Goal: Check status: Check status

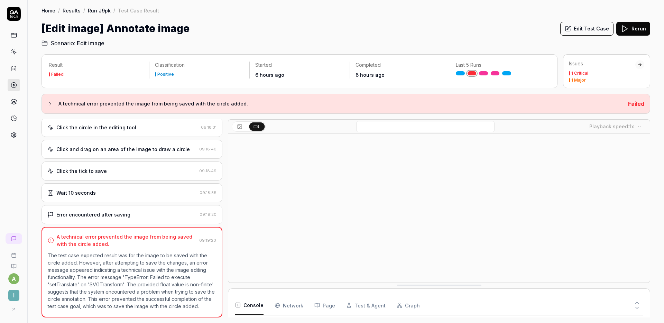
scroll to position [60, 0]
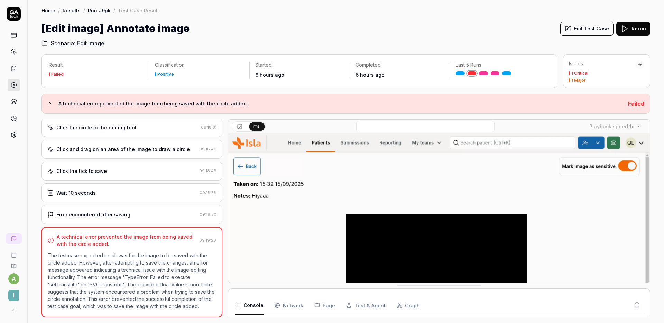
click at [641, 300] on button at bounding box center [638, 301] width 12 height 9
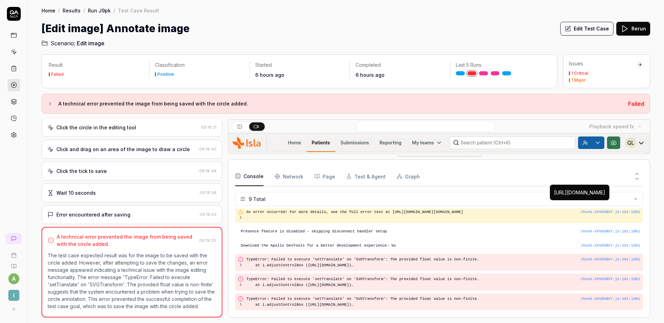
click at [638, 182] on button at bounding box center [638, 180] width 12 height 9
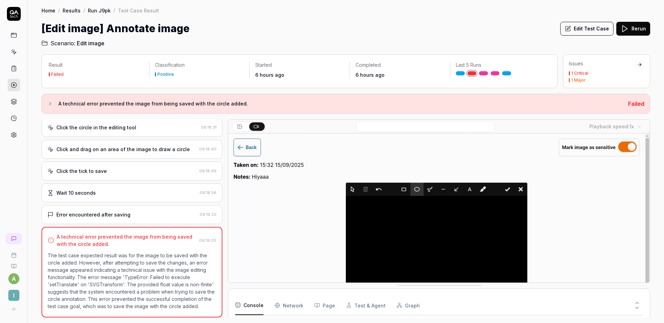
scroll to position [0, 0]
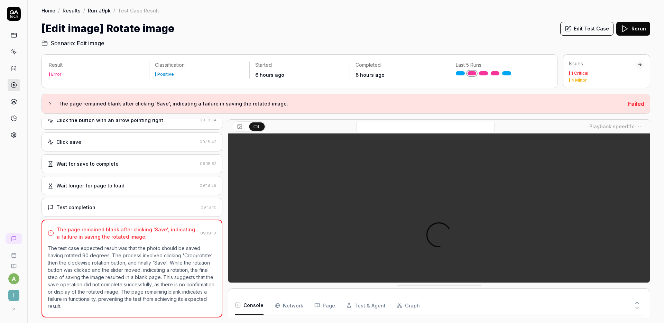
scroll to position [73, 0]
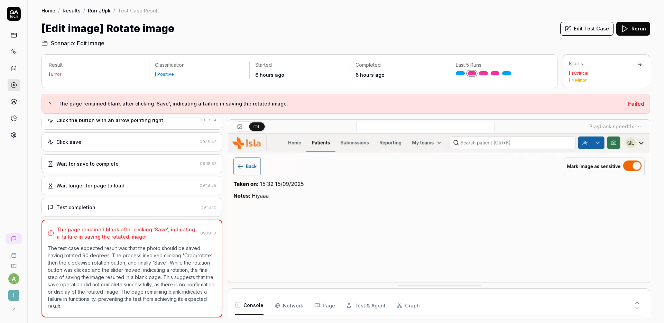
click at [640, 301] on icon at bounding box center [637, 303] width 6 height 6
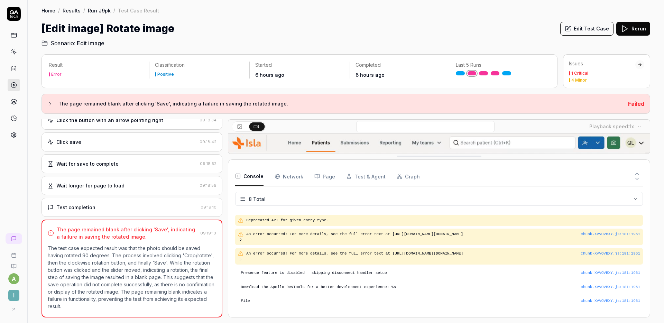
scroll to position [19, 0]
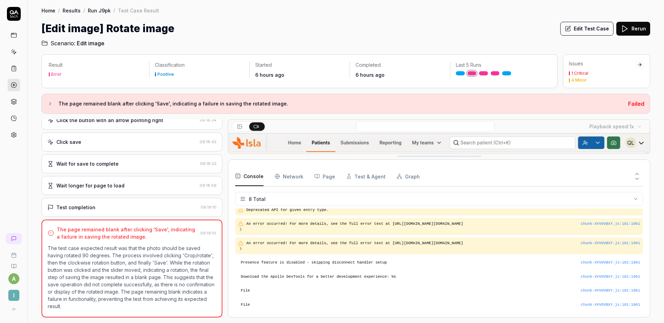
click at [636, 180] on icon at bounding box center [637, 179] width 6 height 6
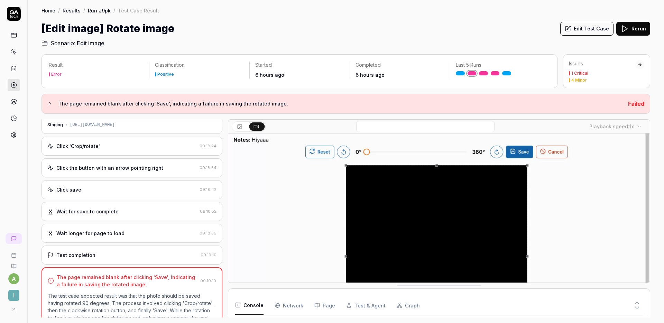
scroll to position [0, 0]
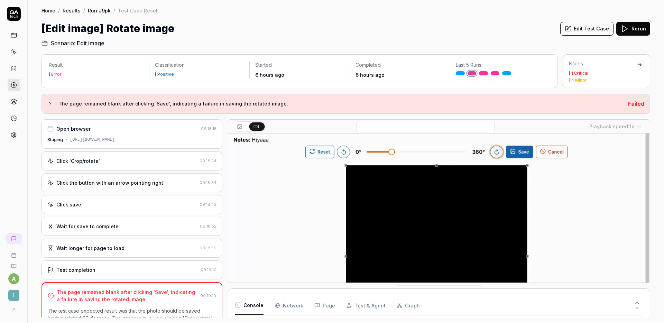
click at [144, 164] on div "Click 'Crop/rotate'" at bounding box center [122, 160] width 150 height 7
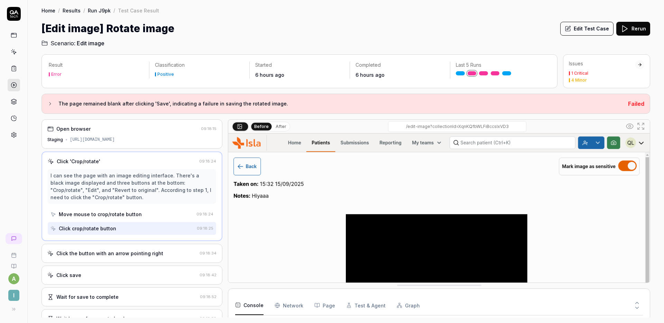
click at [148, 254] on div "Click the button with an arrow pointing right" at bounding box center [109, 253] width 107 height 7
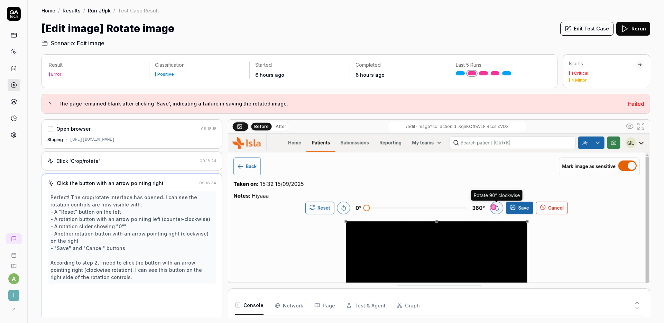
scroll to position [3, 0]
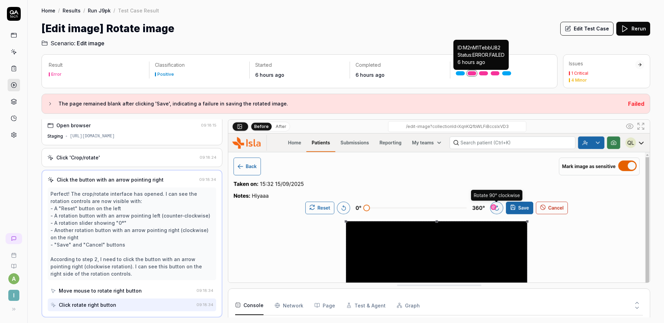
click at [484, 73] on link at bounding box center [483, 73] width 9 height 4
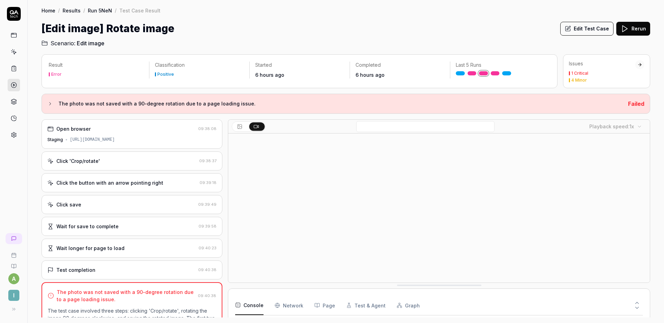
scroll to position [69, 0]
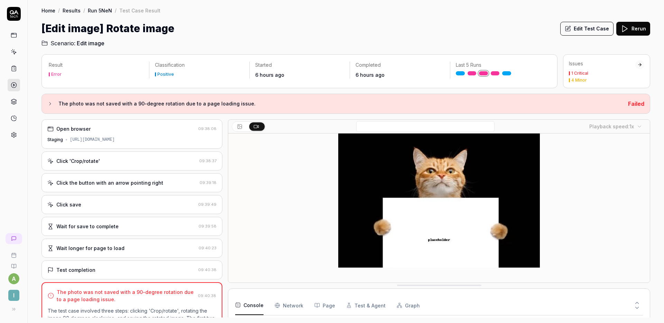
click at [124, 208] on div "Click save 09:39:49" at bounding box center [132, 204] width 181 height 19
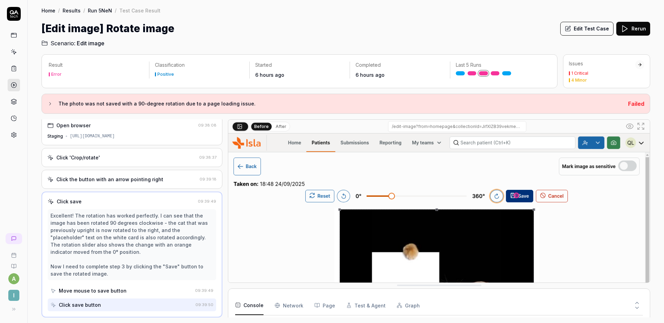
scroll to position [98, 0]
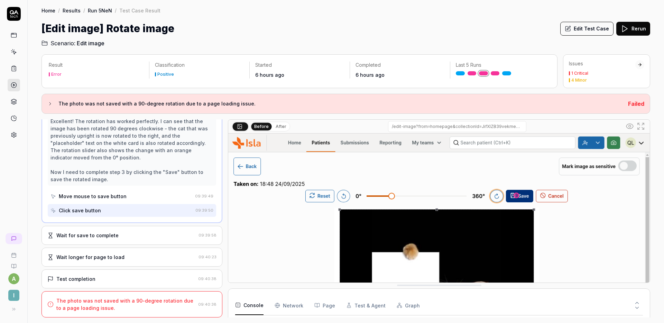
click at [143, 233] on div "Wait for save to complete" at bounding box center [121, 235] width 148 height 7
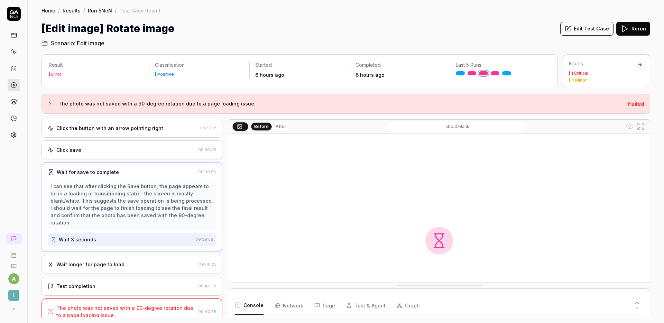
scroll to position [111, 0]
click at [137, 255] on div "Wait longer for page to load 09:40:23" at bounding box center [132, 264] width 181 height 19
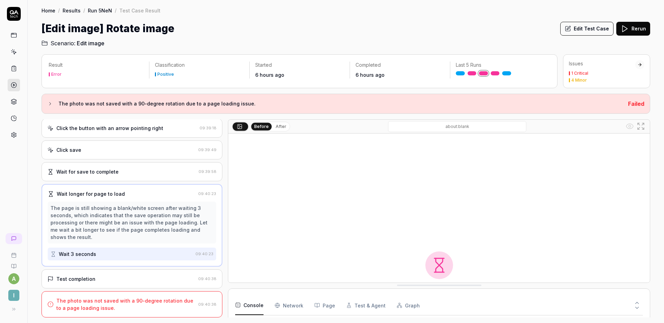
click at [133, 272] on div "Test completion 09:40:38" at bounding box center [132, 279] width 181 height 19
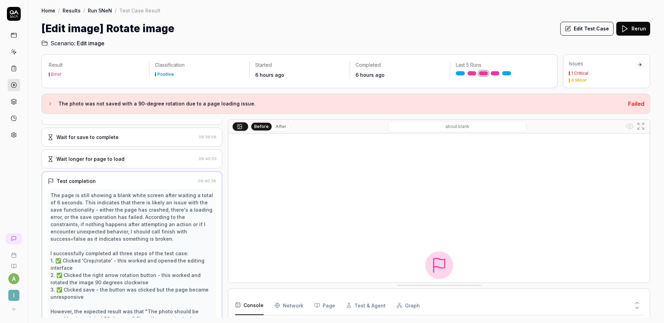
scroll to position [135, 0]
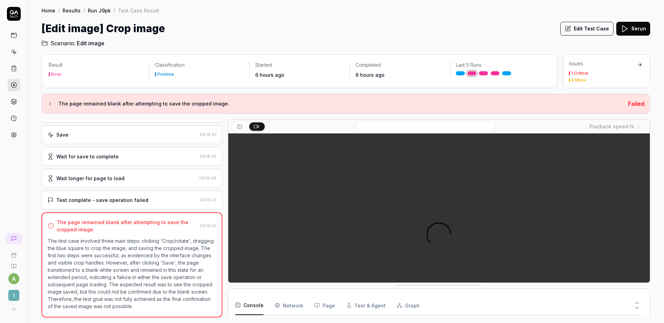
scroll to position [73, 0]
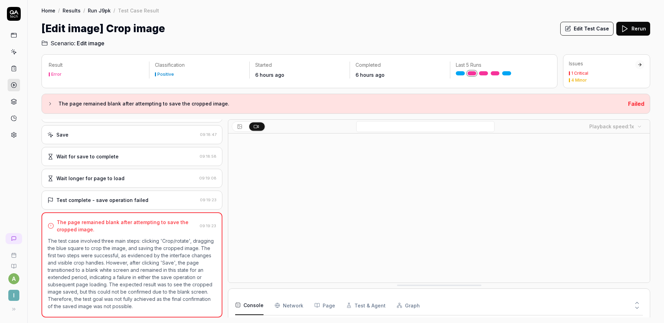
click at [132, 179] on div "Wait longer for page to load" at bounding box center [121, 178] width 149 height 7
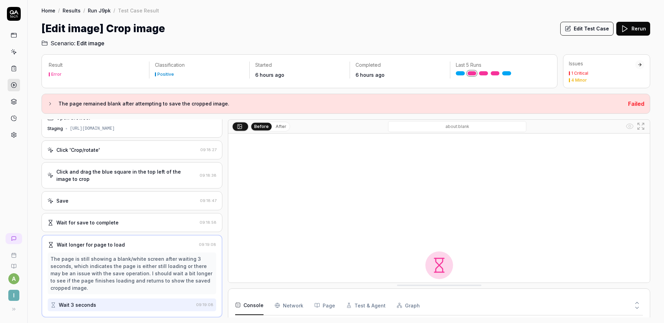
scroll to position [12, 0]
click at [142, 182] on div "Click and drag the blue square in the top left of the image to crop 09:18:38" at bounding box center [132, 174] width 181 height 26
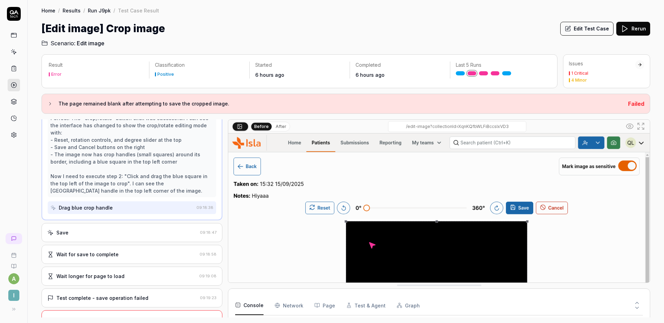
click at [121, 232] on div "Save" at bounding box center [122, 232] width 150 height 7
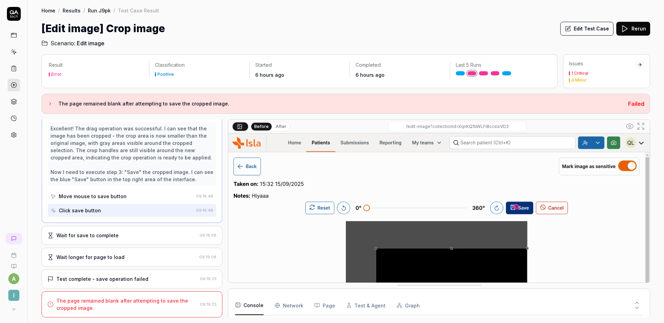
click at [128, 243] on div "Wait for save to complete 09:18:58" at bounding box center [132, 235] width 181 height 19
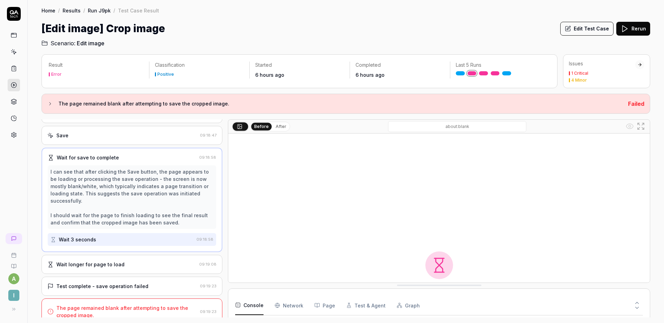
click at [124, 261] on div "Wait longer for page to load" at bounding box center [121, 264] width 149 height 7
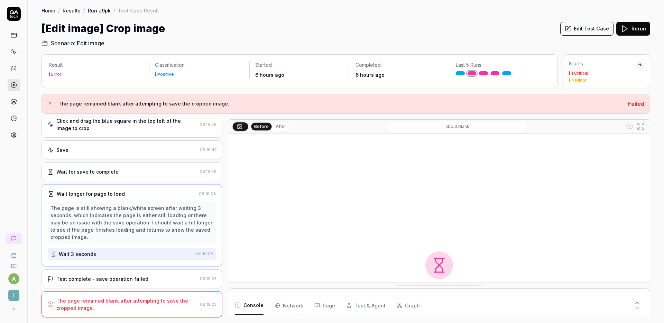
click at [128, 275] on div "Test complete - save operation failed 09:19:23" at bounding box center [132, 279] width 181 height 19
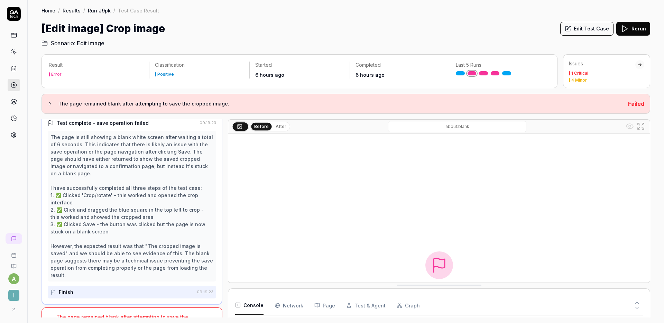
scroll to position [171, 0]
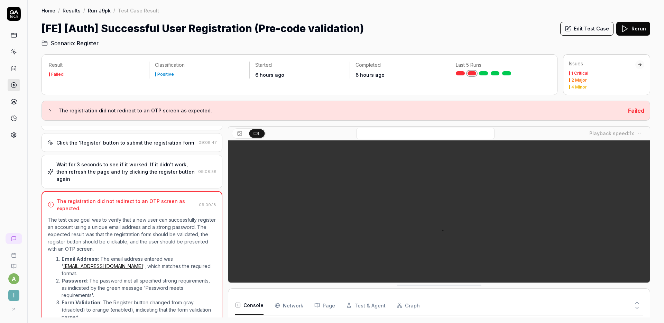
scroll to position [184, 0]
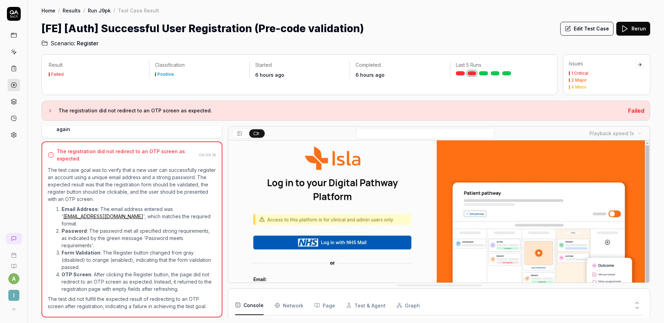
click at [497, 34] on div "[FE] [Auth] Successful User Registration (Pre-code validation) Edit Test Case R…" at bounding box center [346, 29] width 609 height 16
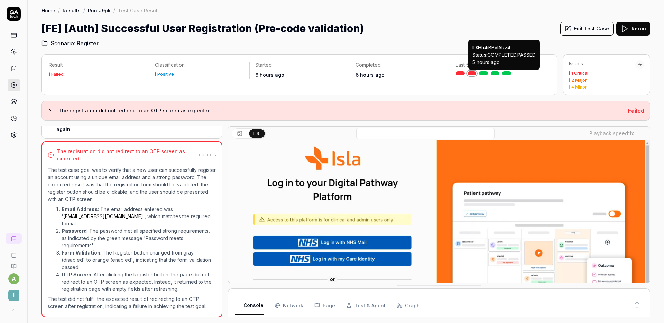
scroll to position [119, 0]
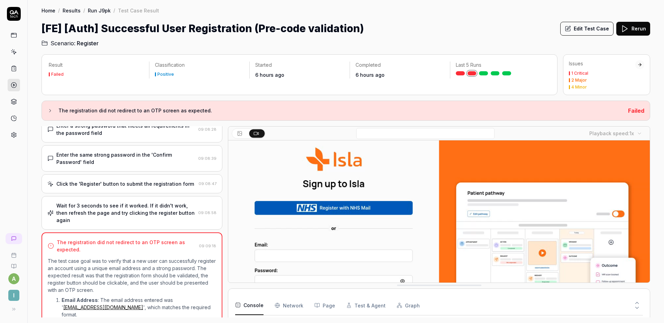
click at [155, 183] on div "Click the 'Register' button to submit the registration form" at bounding box center [125, 183] width 138 height 7
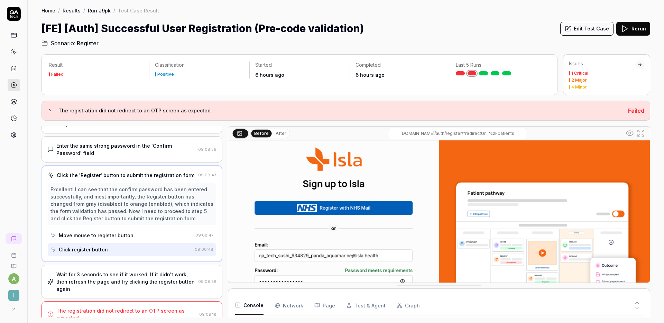
scroll to position [112, 0]
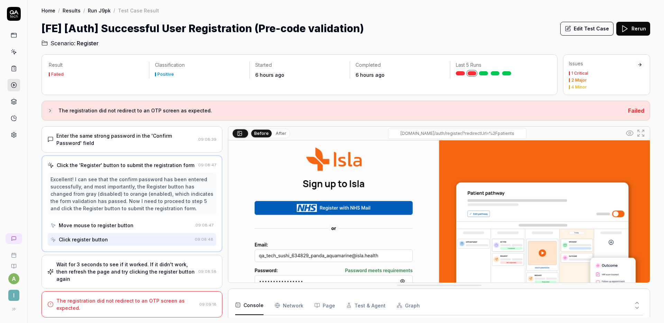
click at [637, 305] on icon at bounding box center [637, 308] width 6 height 6
click at [638, 303] on icon at bounding box center [637, 303] width 3 height 2
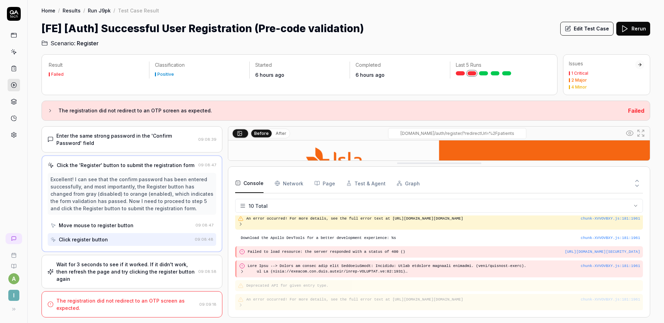
scroll to position [46, 0]
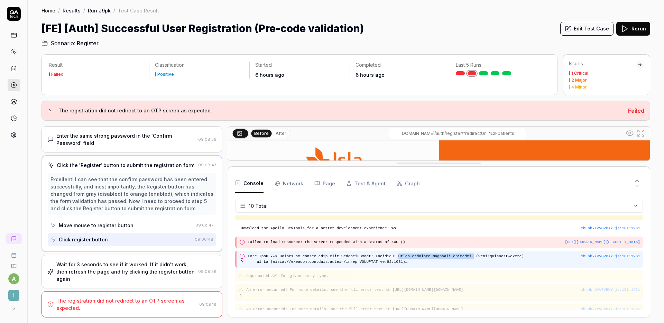
drag, startPoint x: 399, startPoint y: 256, endPoint x: 474, endPoint y: 257, distance: 75.1
click at [474, 257] on pre at bounding box center [414, 259] width 333 height 11
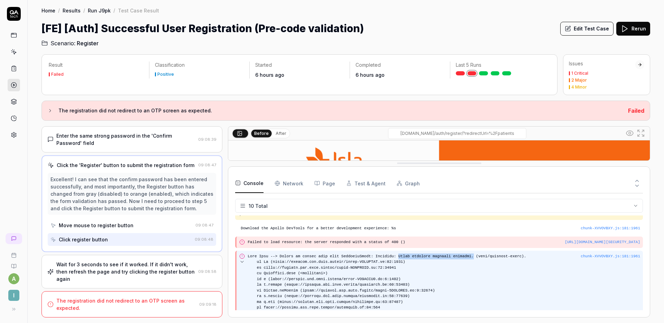
copy pre "Cloud function deadline exceeded."
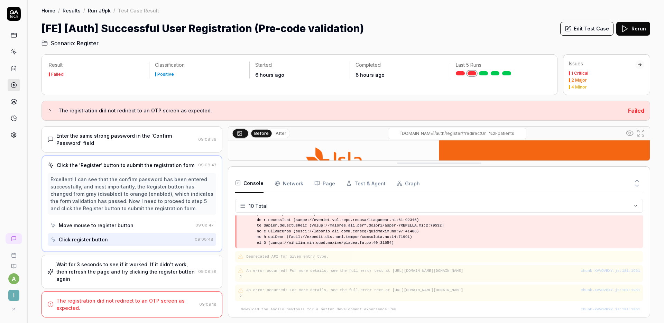
scroll to position [145, 0]
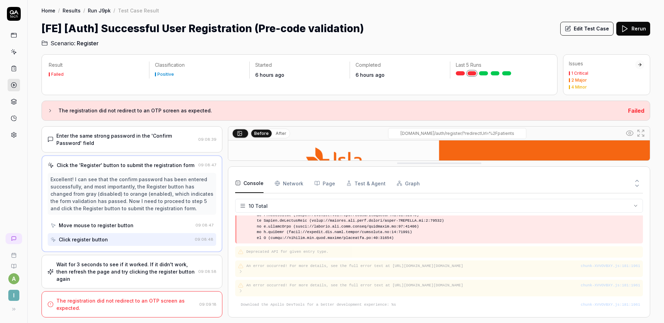
click at [391, 18] on div "Home / Results / Run J9pk / Test Case Result Home / Results / Run J9pk / Test C…" at bounding box center [346, 23] width 637 height 47
